Goal: Information Seeking & Learning: Compare options

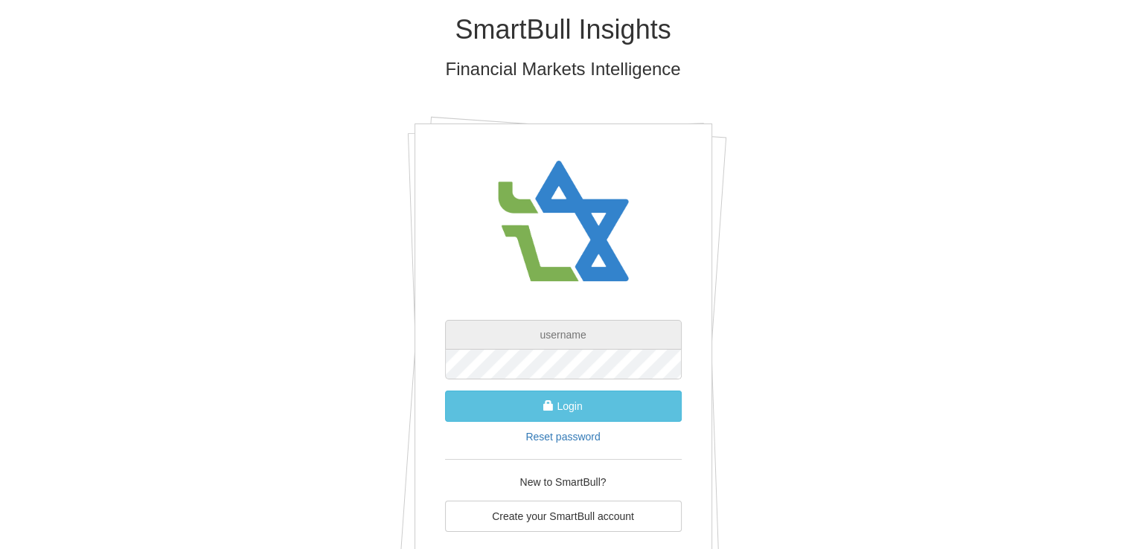
click at [583, 343] on input "text" at bounding box center [563, 335] width 237 height 30
paste input "[EMAIL_ADDRESS][DOMAIN_NAME]"
type input "[EMAIL_ADDRESS][DOMAIN_NAME]"
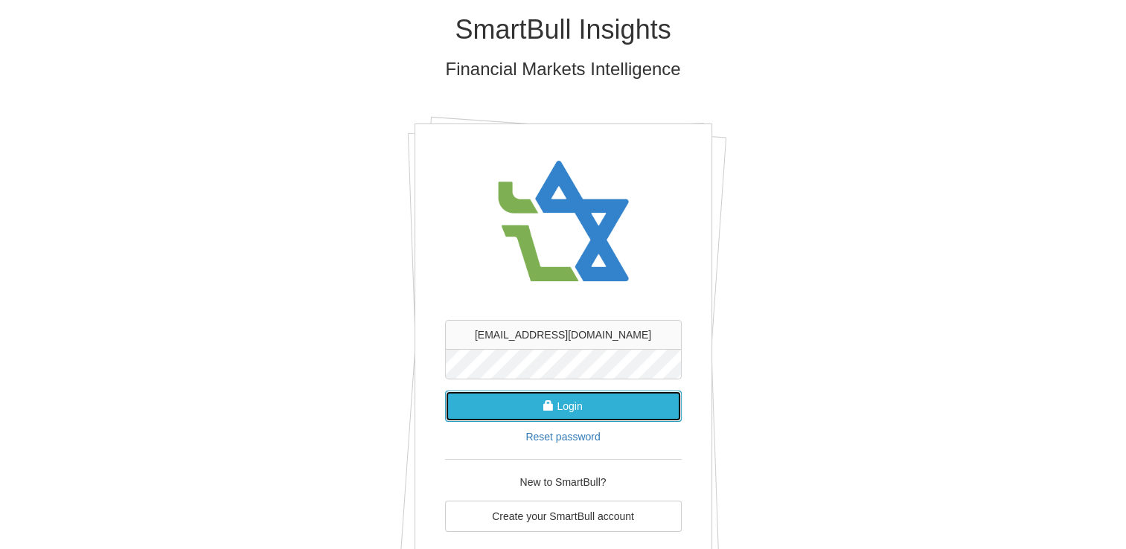
click at [572, 404] on button "Login" at bounding box center [563, 406] width 237 height 31
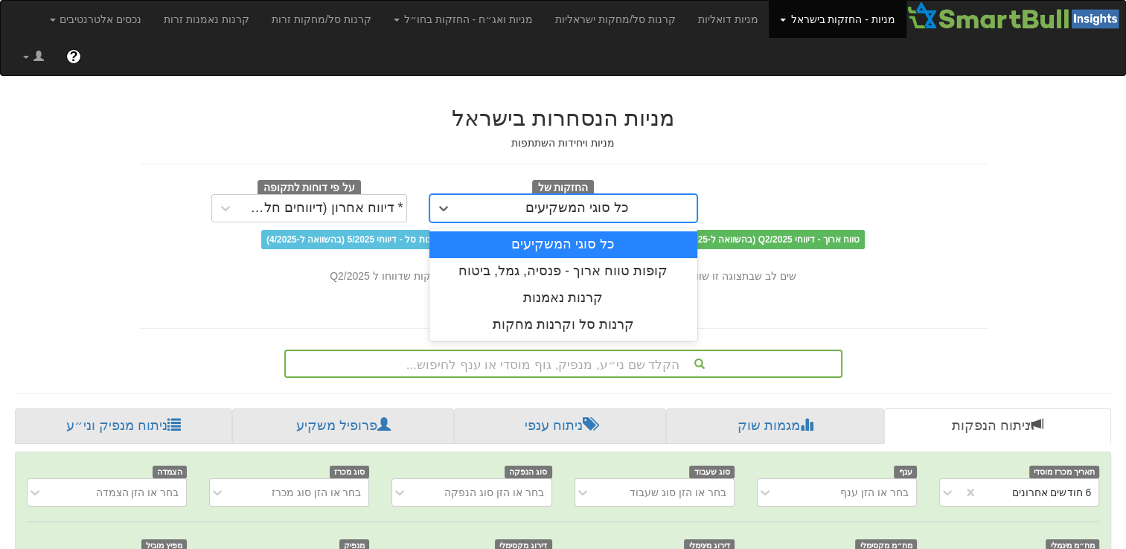
click at [488, 196] on div "כל סוגי המשקיעים" at bounding box center [577, 208] width 239 height 24
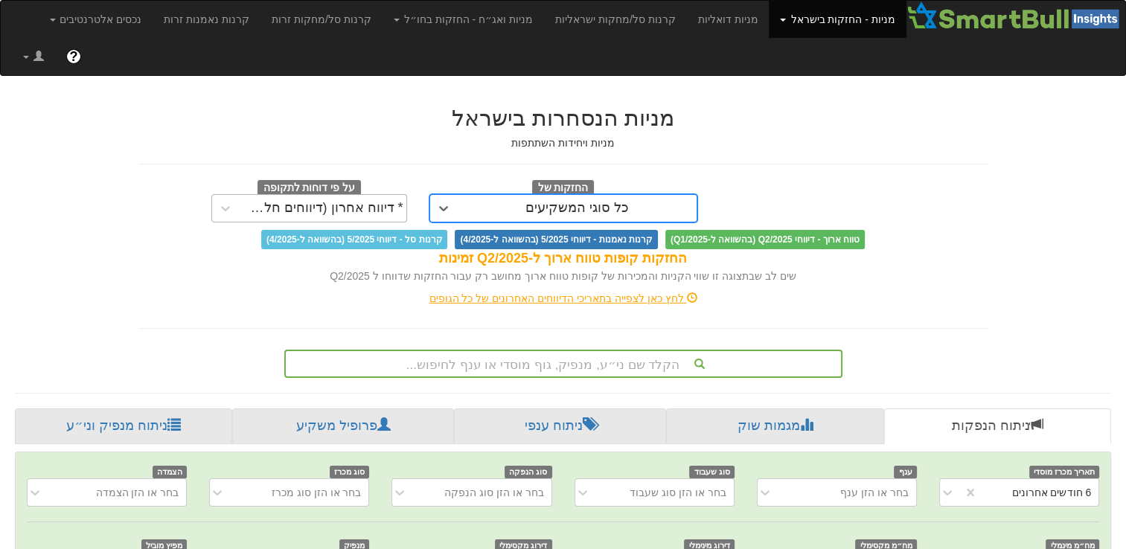
click at [365, 201] on div "* דיווח אחרון (דיווחים חלקיים)" at bounding box center [323, 208] width 161 height 15
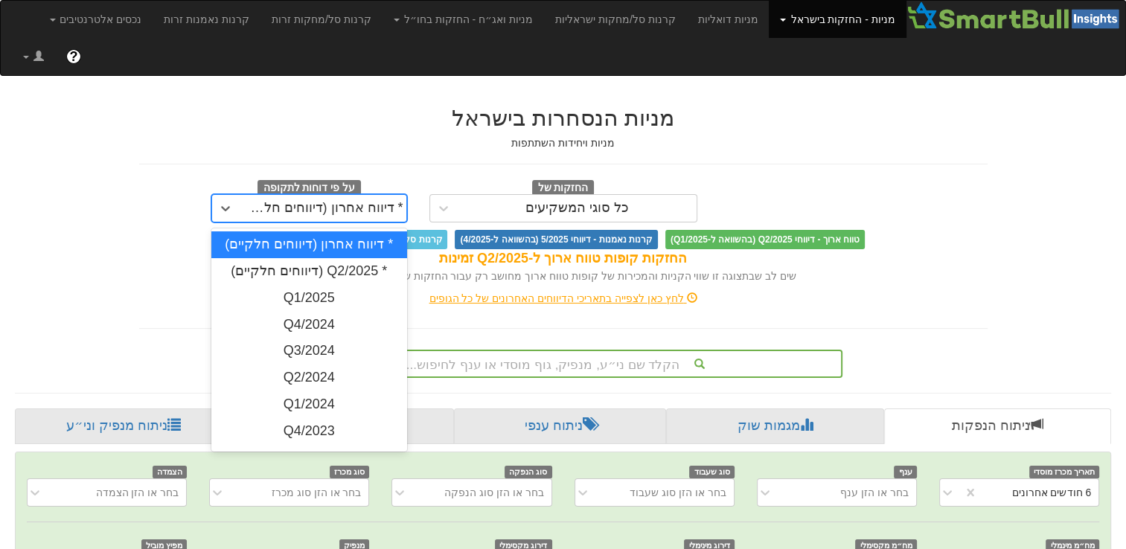
scroll to position [0, 3003]
click at [296, 285] on div "Q1/2025" at bounding box center [309, 298] width 196 height 27
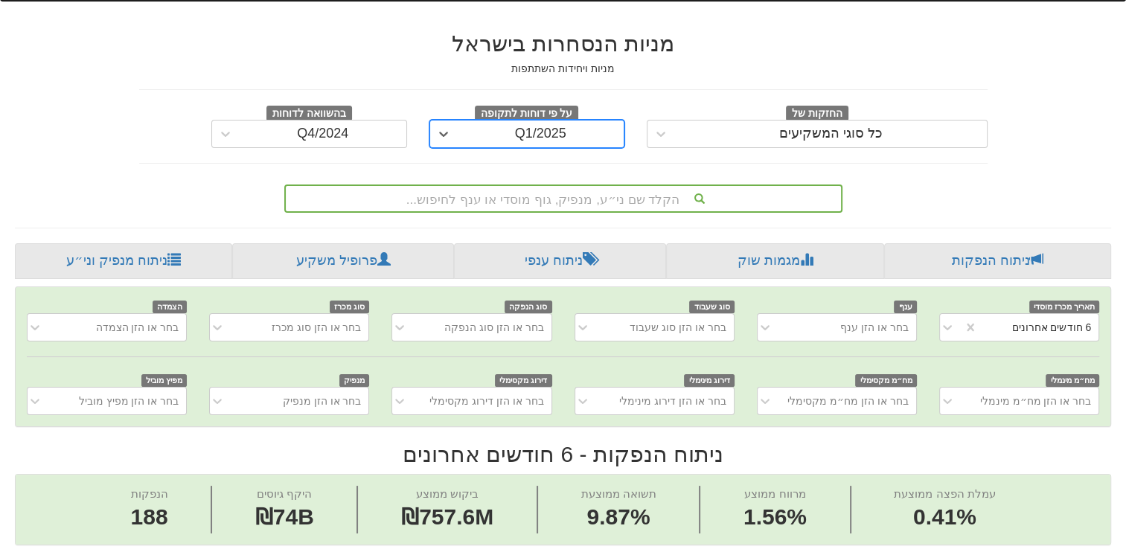
scroll to position [149, 0]
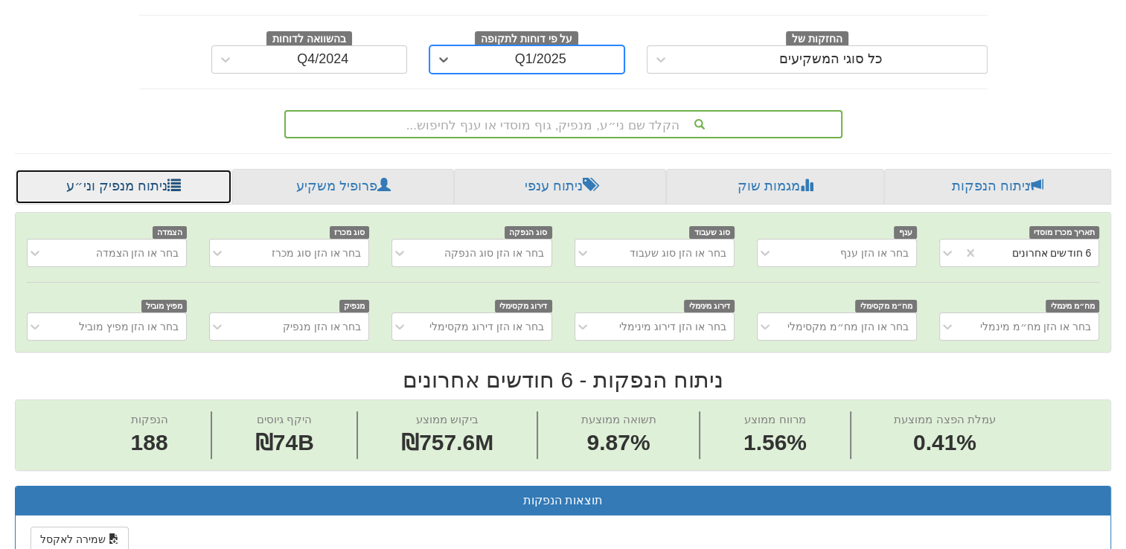
click at [161, 169] on link "ניתוח מנפיק וני״ע" at bounding box center [123, 187] width 217 height 36
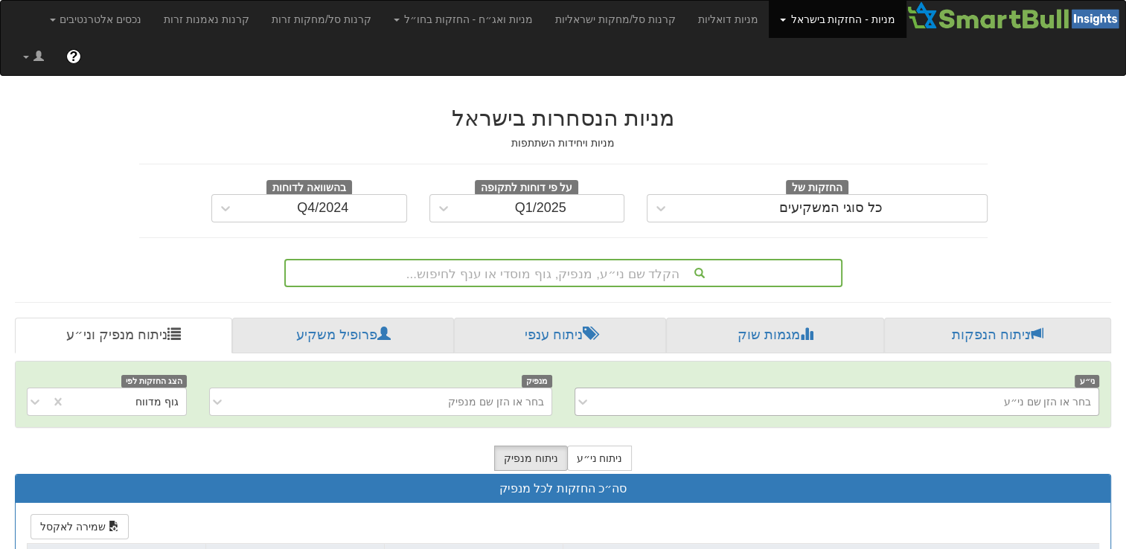
click at [726, 388] on div "בחר או הזן שם ני״ע" at bounding box center [836, 402] width 525 height 28
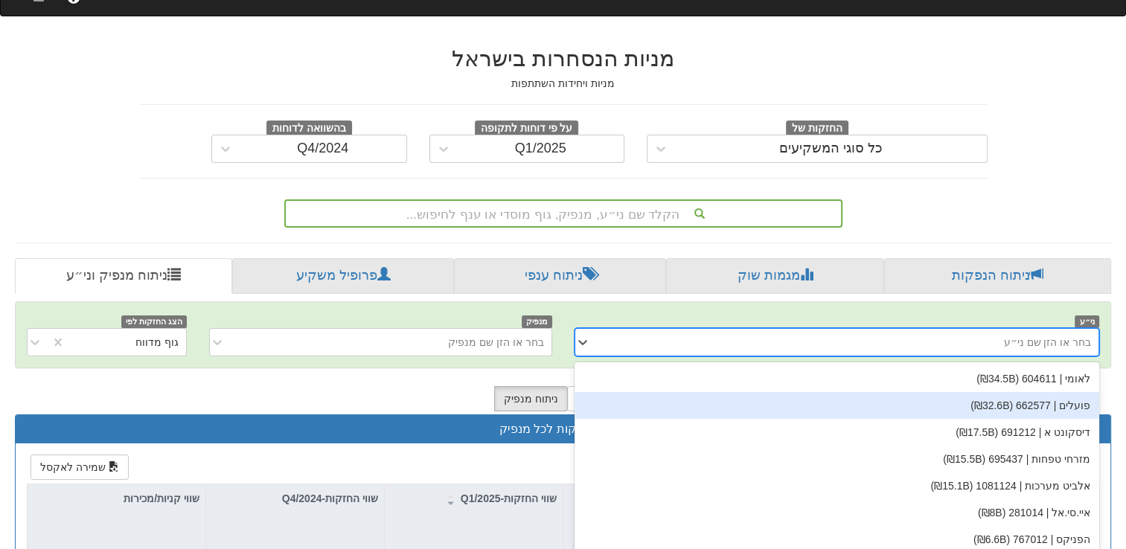
scroll to position [63, 0]
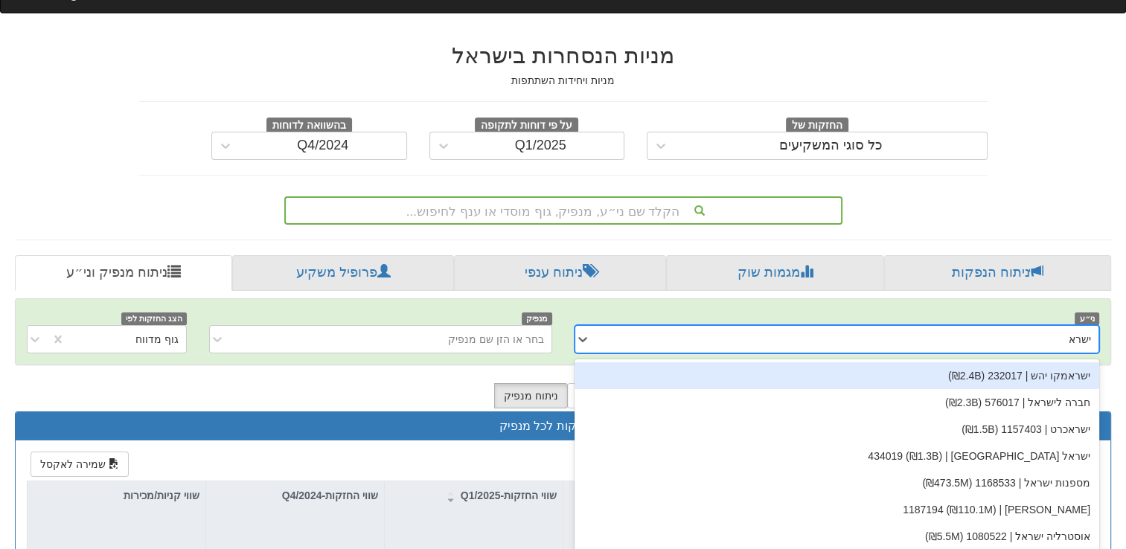
type input "ישראל"
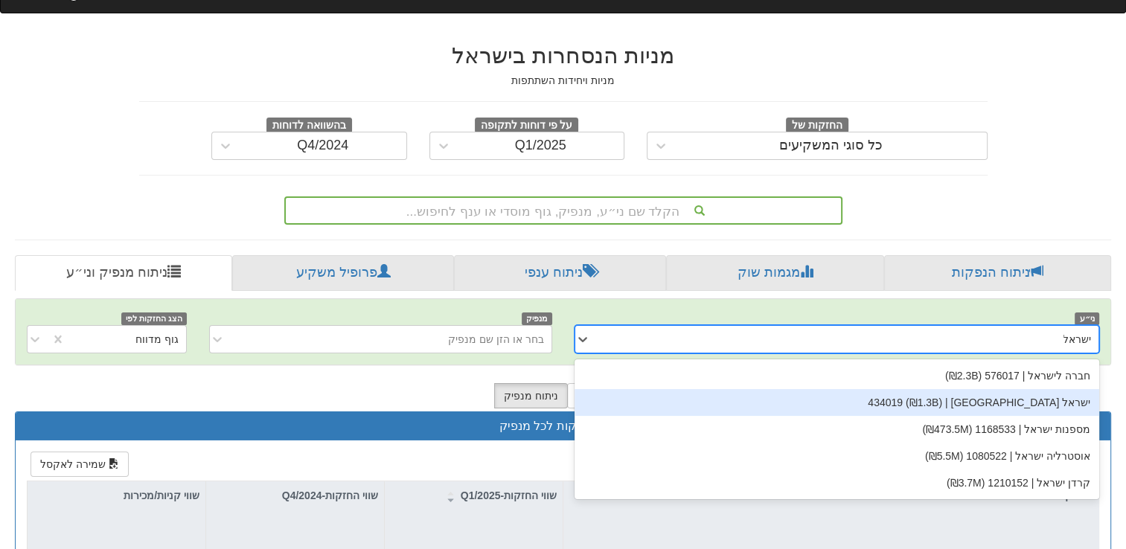
click at [848, 389] on div "ישראל קנדה | 434019 (₪1.3B)" at bounding box center [836, 402] width 525 height 27
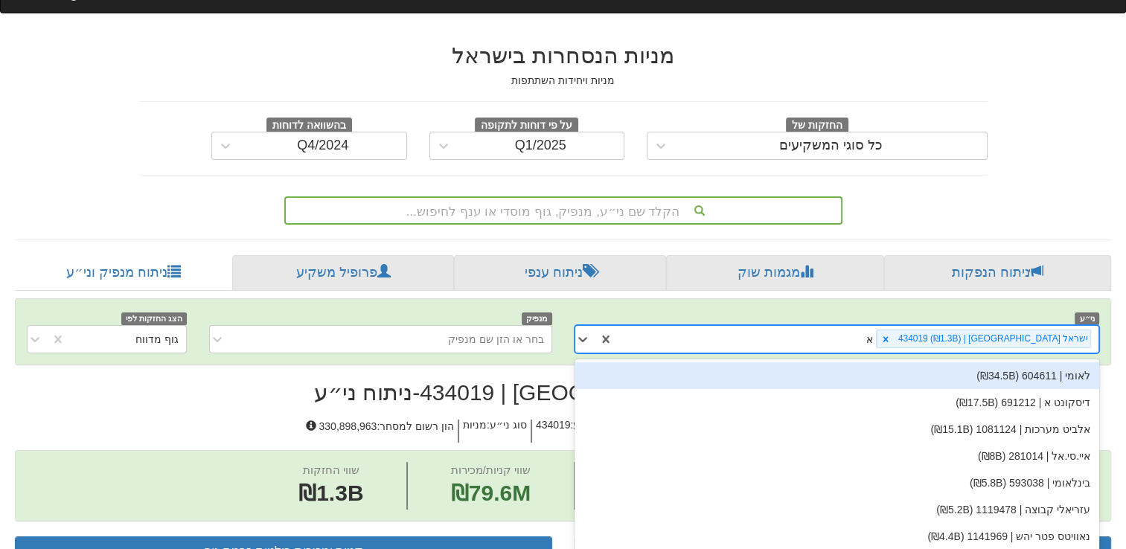
scroll to position [63, 0]
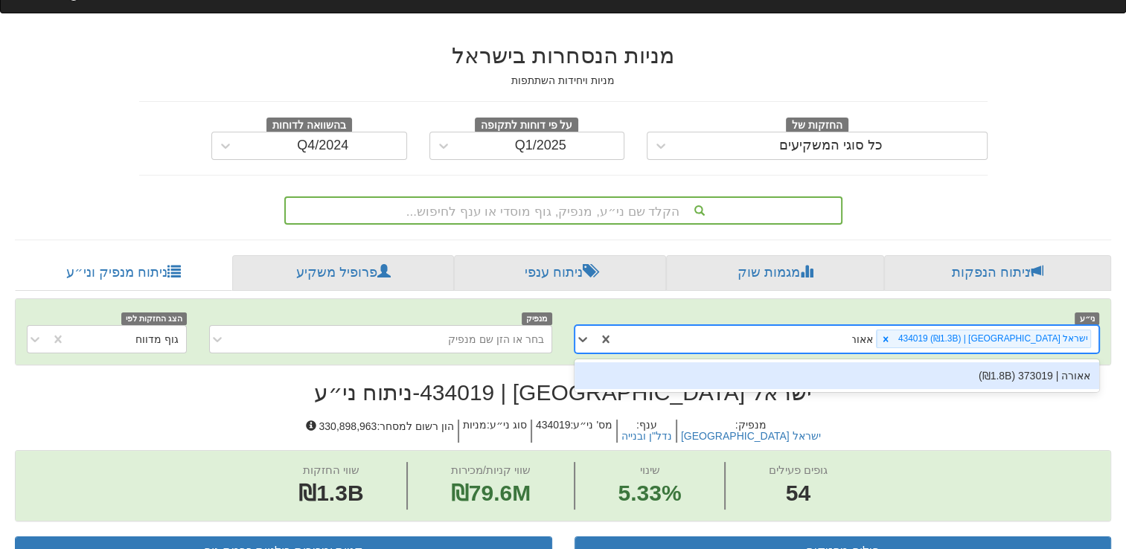
type input "אאורה"
click at [941, 362] on div "אאורה | 373019 (₪1.8B)" at bounding box center [836, 375] width 525 height 27
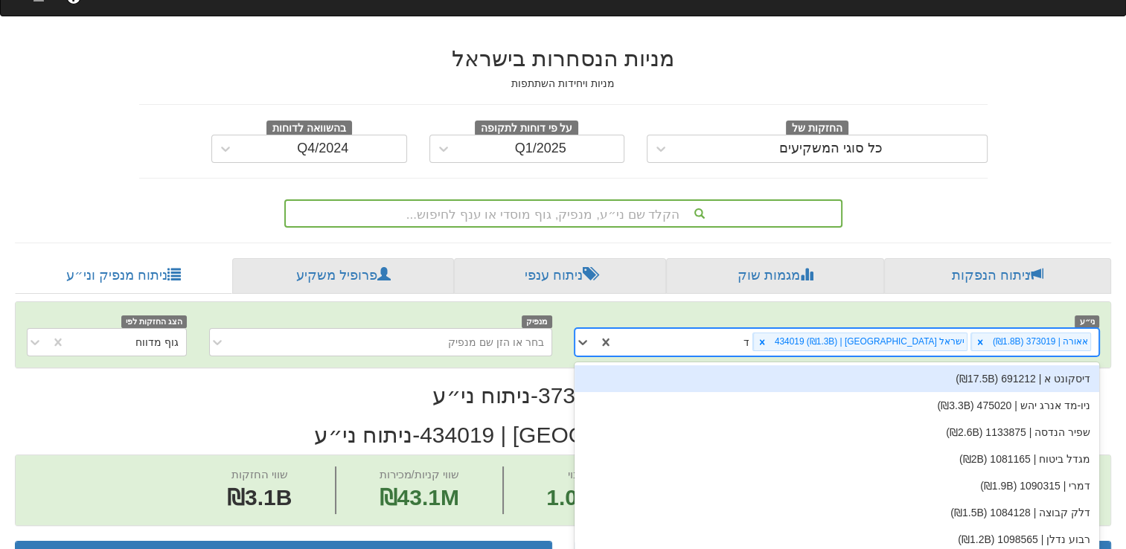
scroll to position [63, 0]
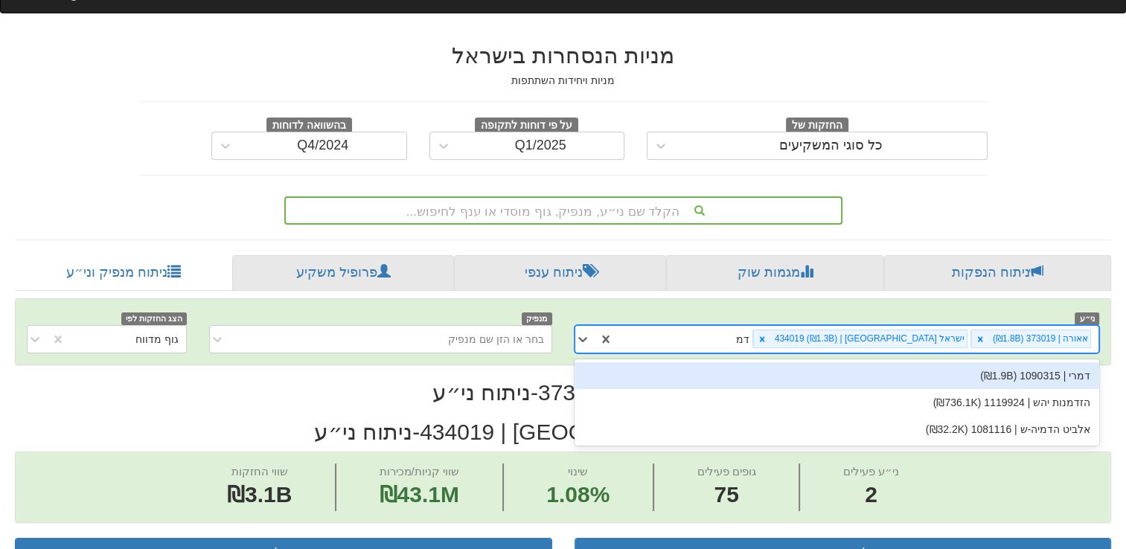
type input "דמרי"
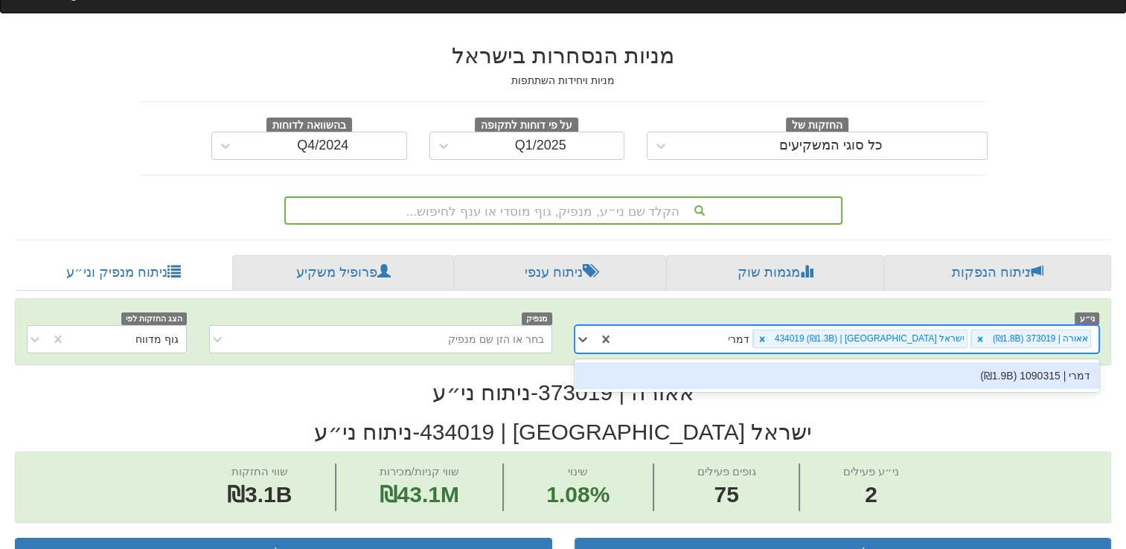
click at [903, 362] on div "דמרי | 1090315 (₪1.9B)" at bounding box center [836, 375] width 525 height 27
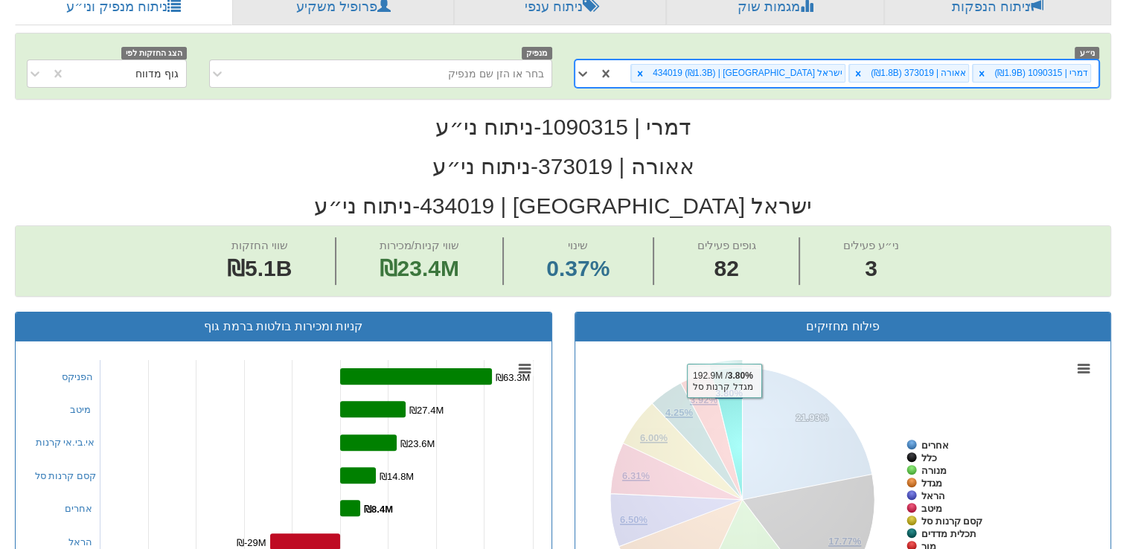
scroll to position [446, 0]
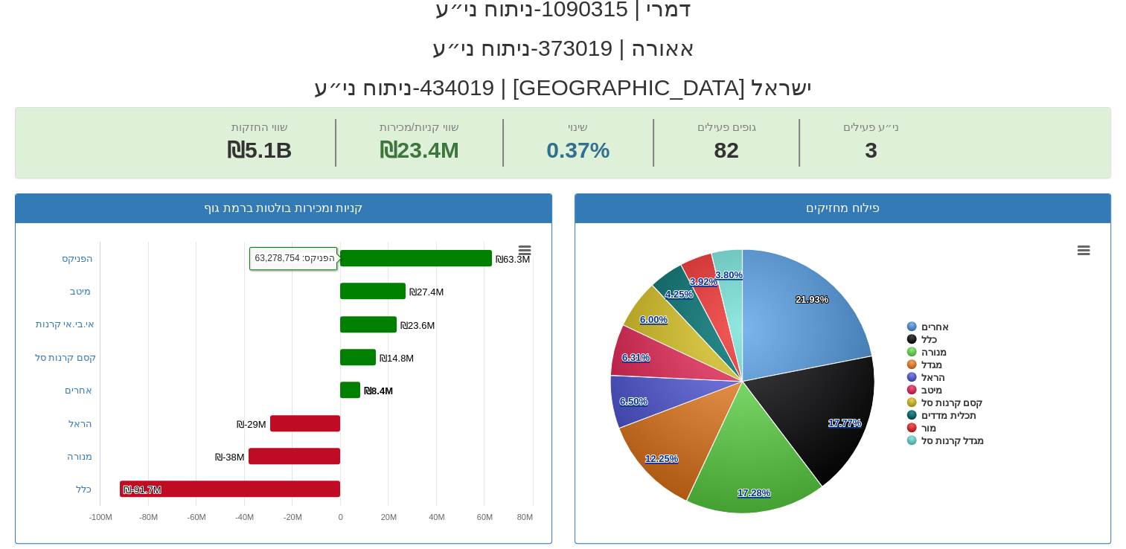
click at [452, 250] on rect at bounding box center [416, 258] width 152 height 16
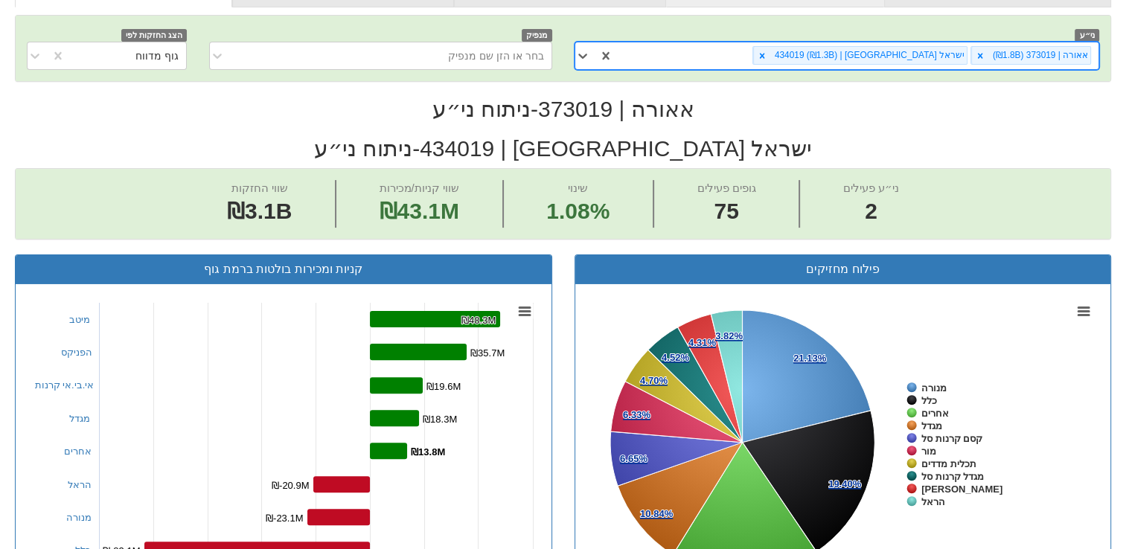
scroll to position [372, 0]
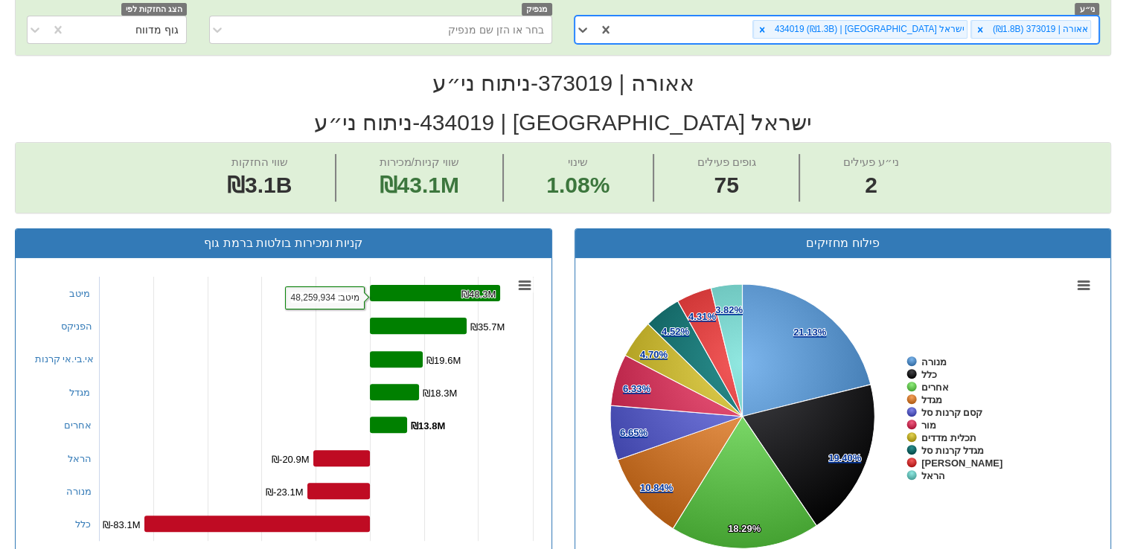
click at [436, 285] on rect at bounding box center [435, 293] width 130 height 16
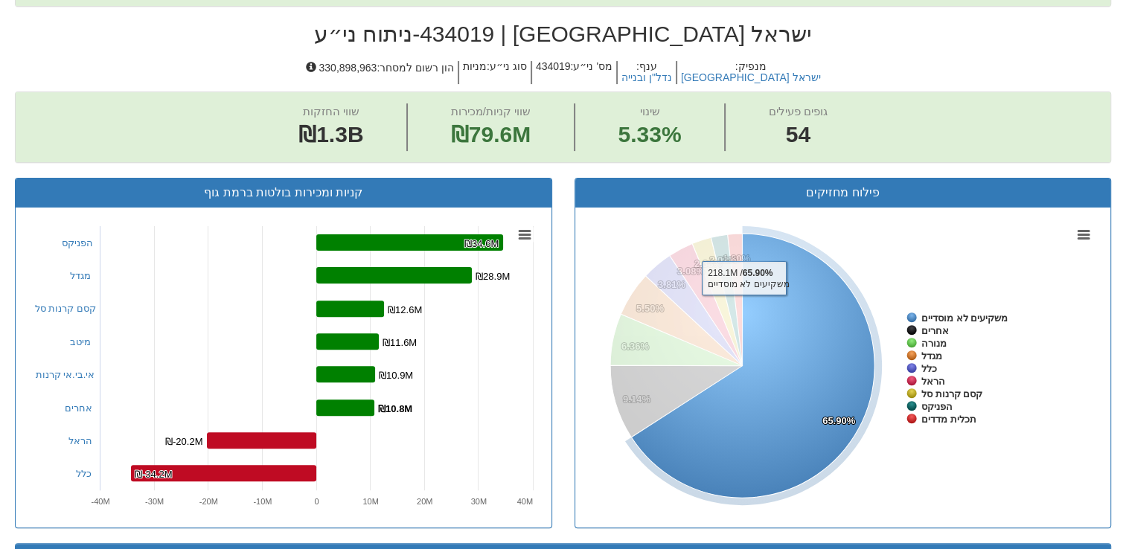
scroll to position [446, 0]
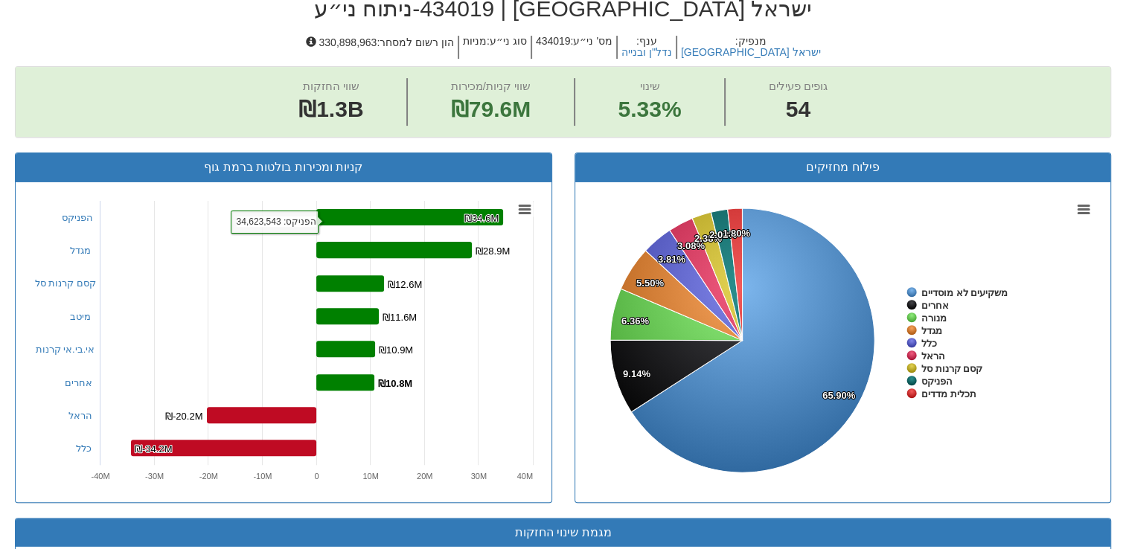
click at [406, 209] on rect at bounding box center [409, 217] width 187 height 16
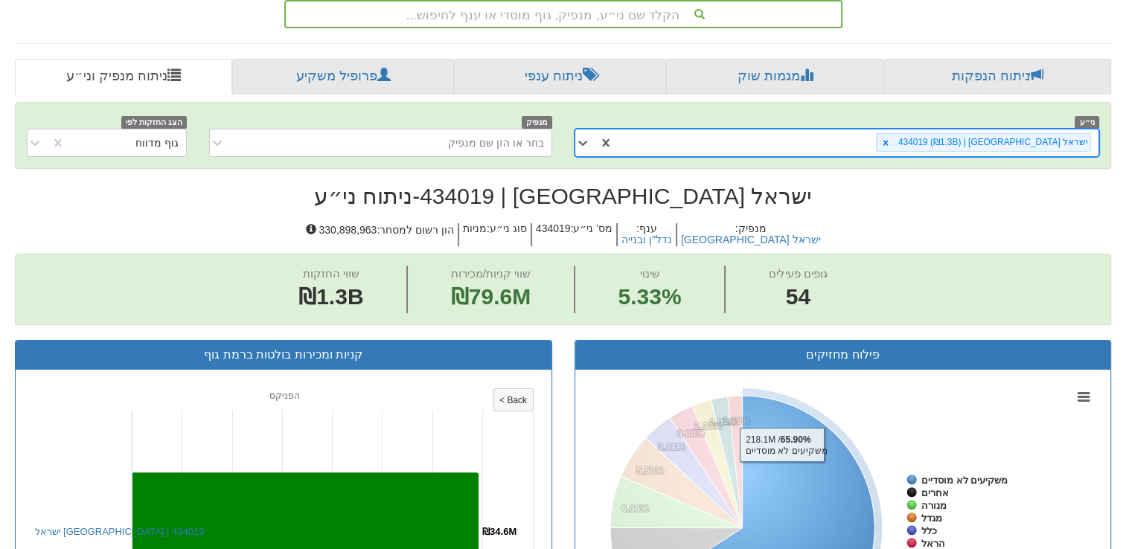
scroll to position [74, 0]
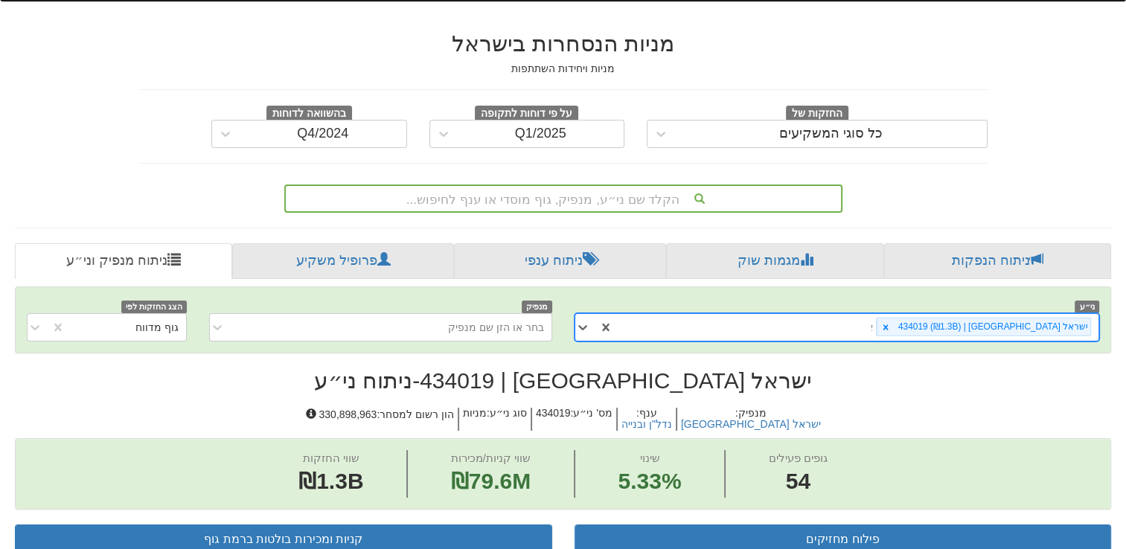
type input "אא"
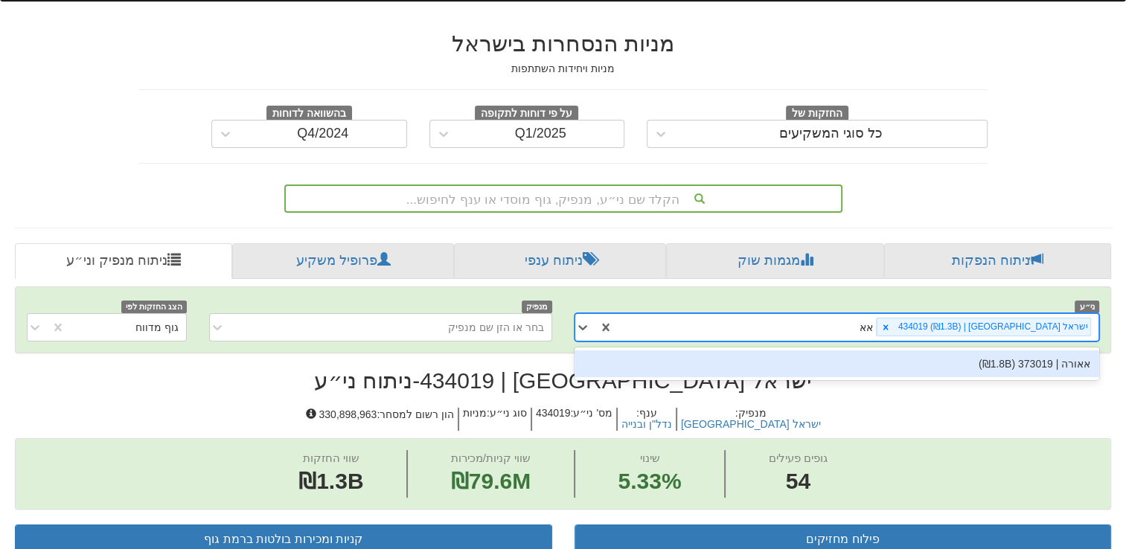
click at [935, 350] on div "אאורה | 373019 (₪1.8B)" at bounding box center [836, 363] width 525 height 27
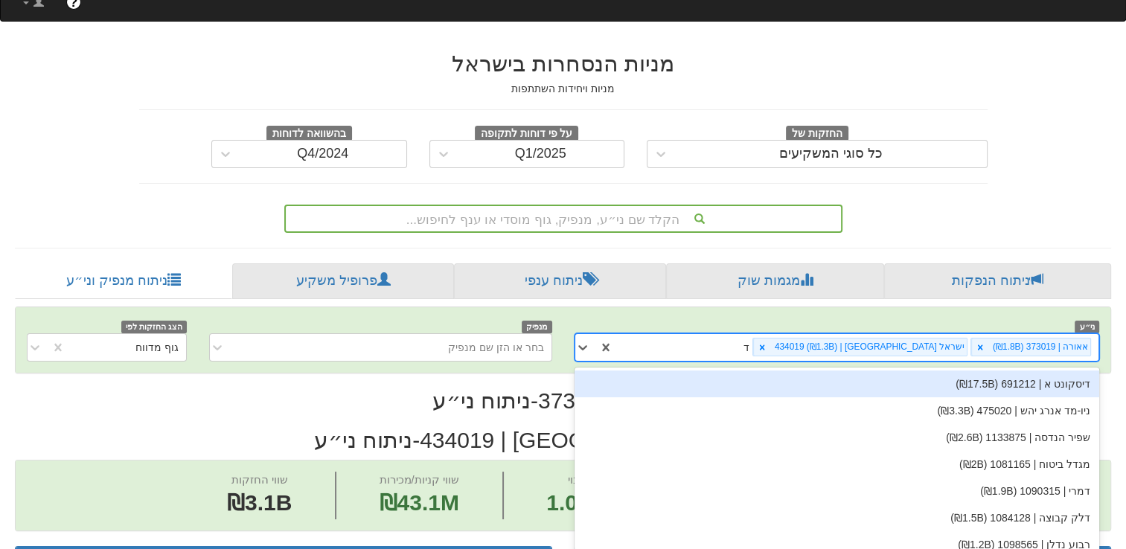
scroll to position [63, 0]
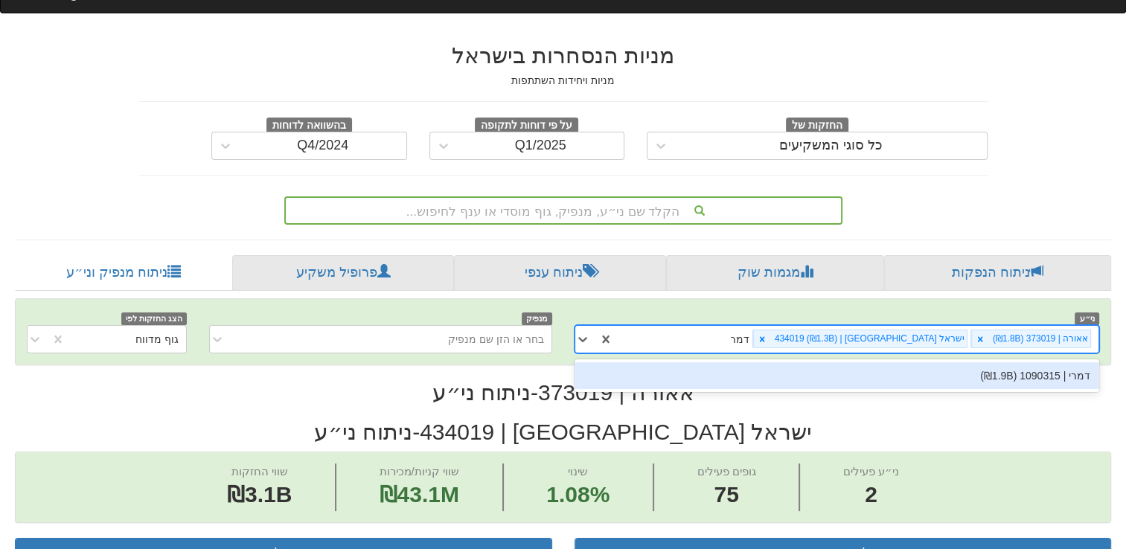
type input "דמרי"
click at [1034, 362] on div "דמרי | 1090315 (₪1.9B)" at bounding box center [836, 375] width 525 height 27
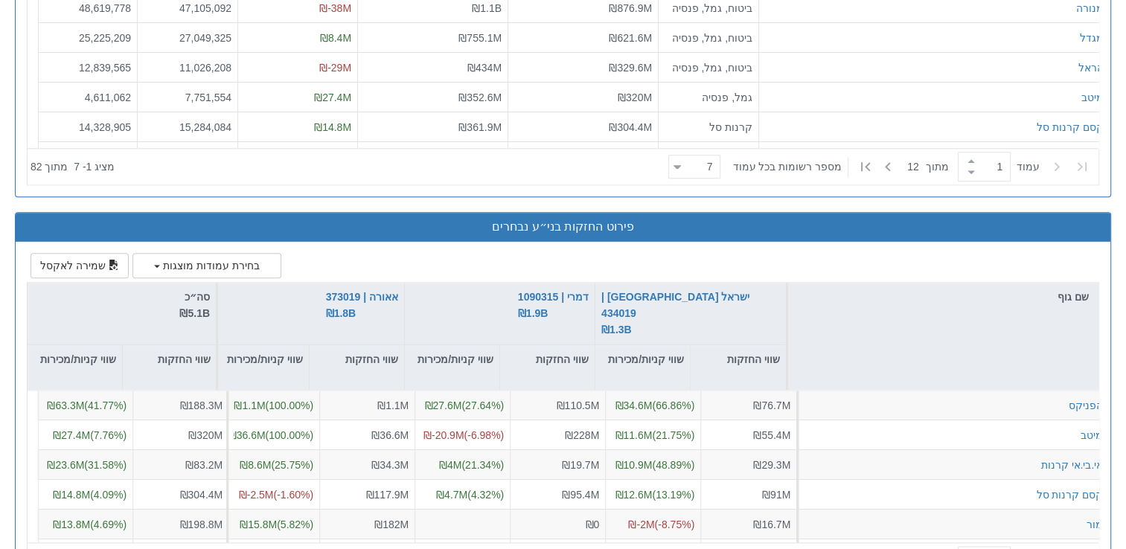
scroll to position [1603, 0]
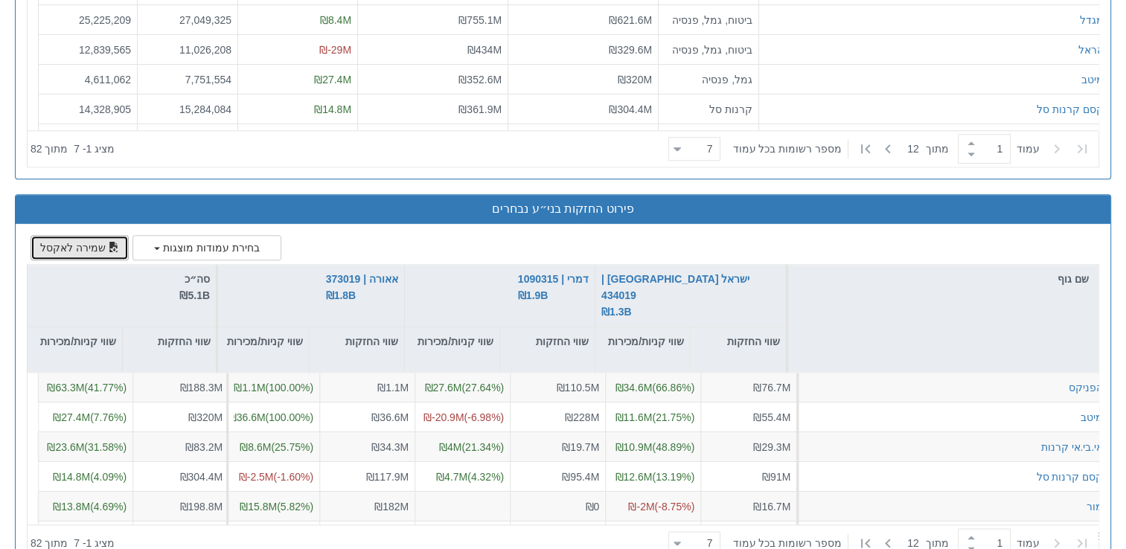
click at [93, 235] on button "שמירה לאקסל" at bounding box center [80, 247] width 98 height 25
click at [140, 235] on button "בחירת עמודות מוצגות" at bounding box center [206, 247] width 149 height 25
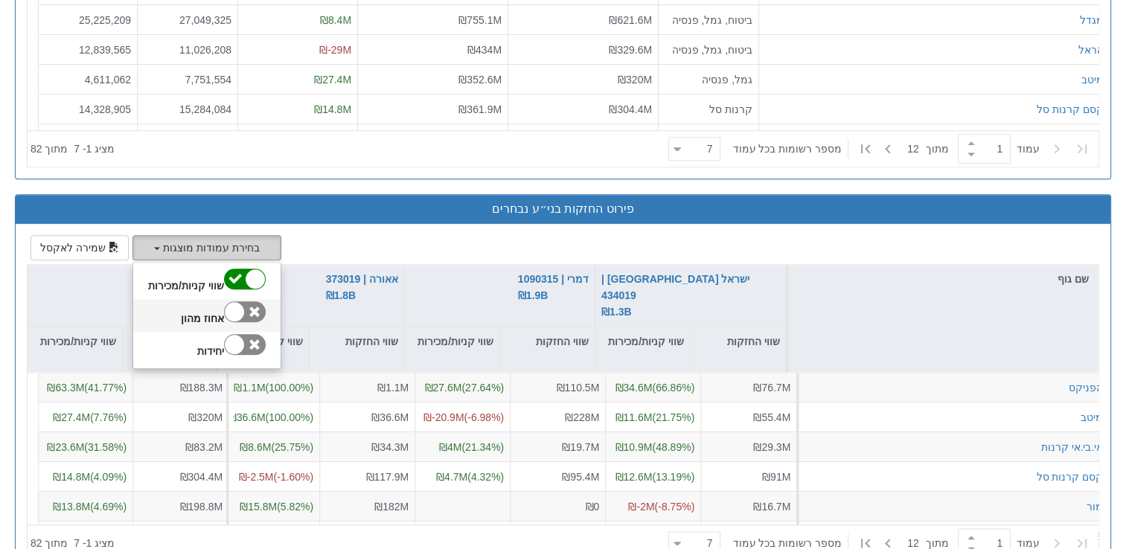
click at [241, 301] on div at bounding box center [245, 311] width 42 height 21
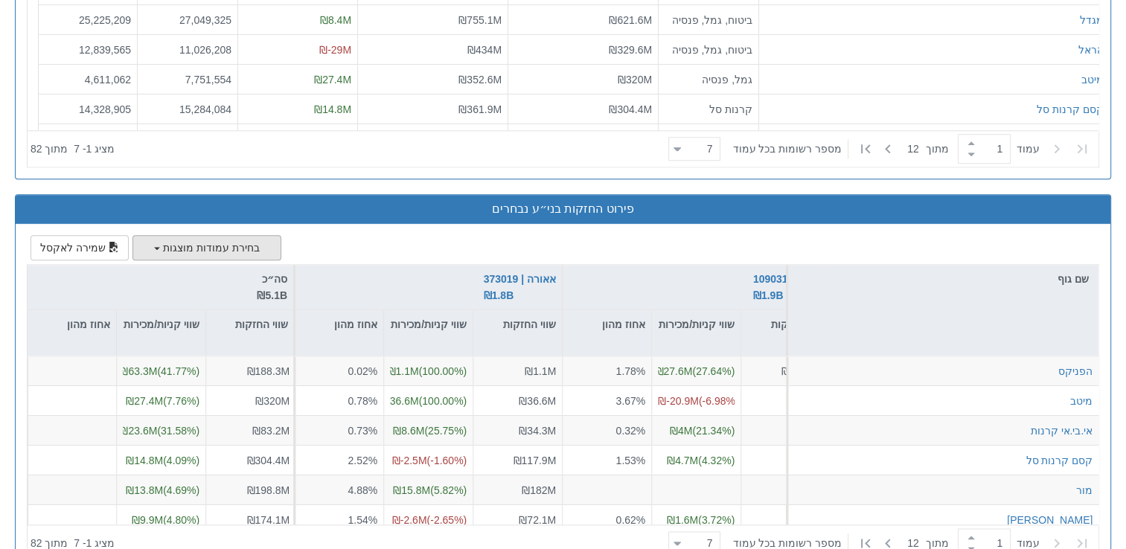
click at [157, 235] on button "בחירת עמודות מוצגות" at bounding box center [206, 247] width 149 height 25
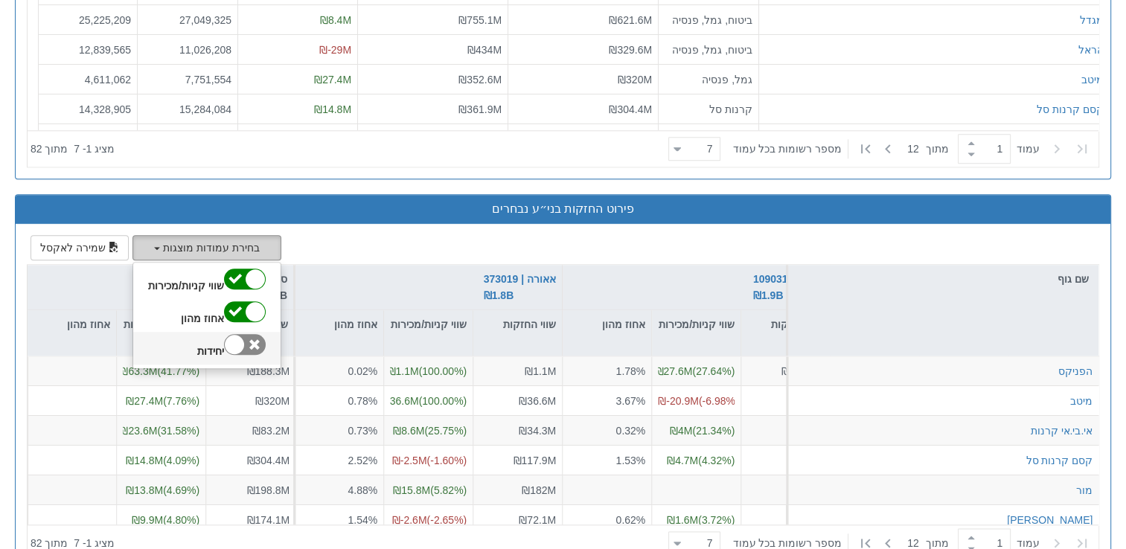
click at [246, 334] on div at bounding box center [245, 344] width 42 height 21
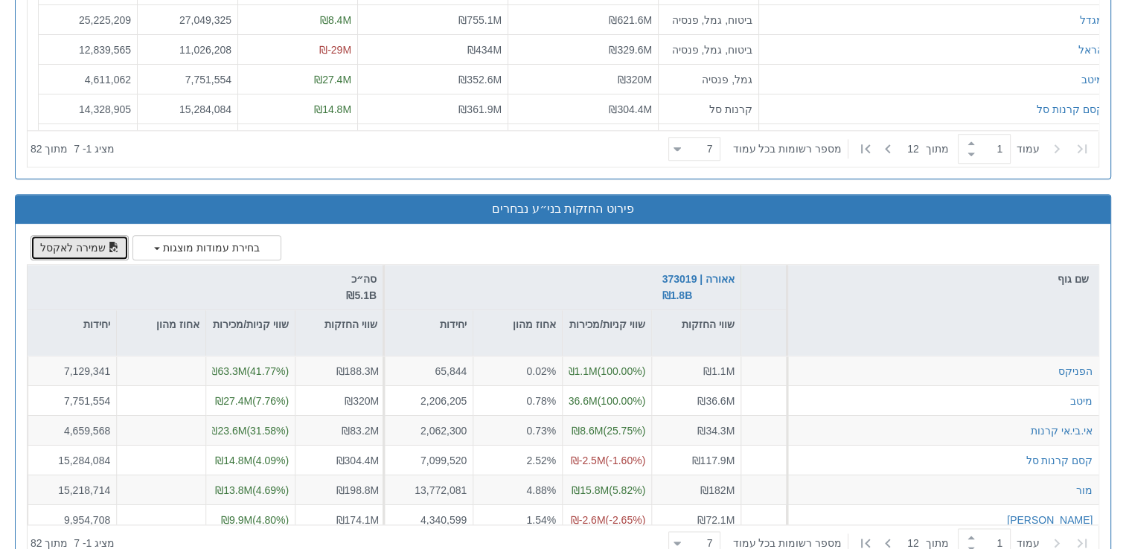
click at [109, 242] on span "button" at bounding box center [114, 247] width 10 height 10
